Goal: Check status: Check status

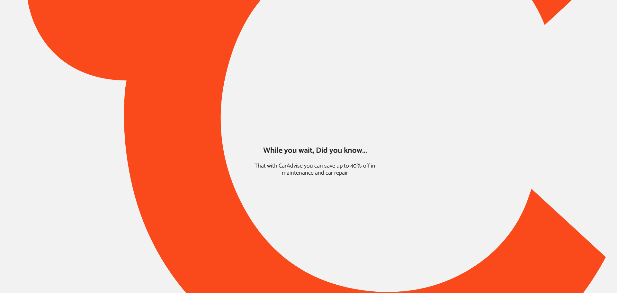
type input "*****"
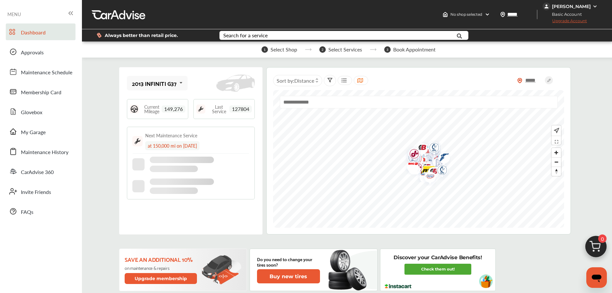
click at [151, 84] on div "2013 INFINITI G37" at bounding box center [154, 83] width 45 height 6
click at [158, 116] on div "2016 Hyundai Tucson" at bounding box center [155, 118] width 47 height 13
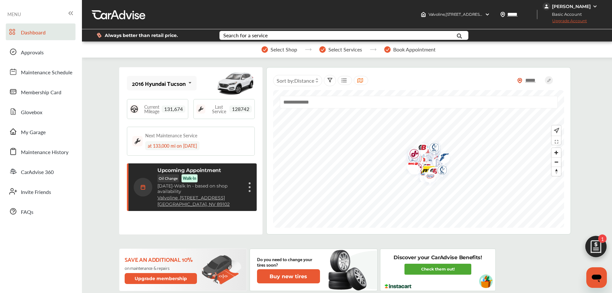
scroll to position [102, 0]
click at [223, 177] on div "Upcoming Appointment Oil Change Walk-In [DATE] - Walk In - based on shop availa…" at bounding box center [199, 187] width 85 height 40
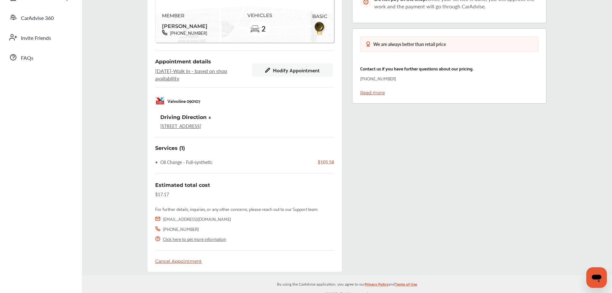
scroll to position [160, 0]
